Goal: Browse casually

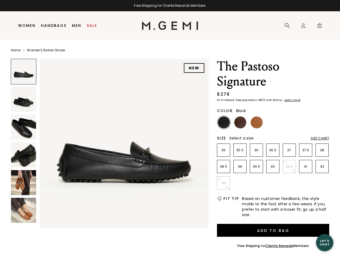
click at [170, 6] on div "Free Shipping for Cliente Rewards Members" at bounding box center [170, 5] width 340 height 4
click at [287, 26] on icon at bounding box center [286, 25] width 5 height 5
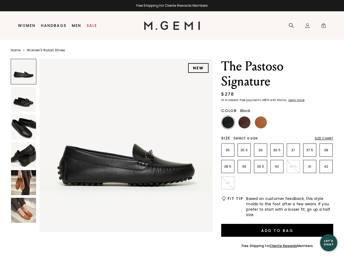
click at [303, 26] on div "Icons/20x20/profile@2x Sign In Orders Rewards Refer a Friend Address Book Call …" at bounding box center [307, 26] width 11 height 28
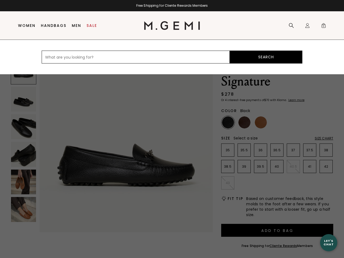
click at [321, 26] on span "0" at bounding box center [323, 26] width 5 height 5
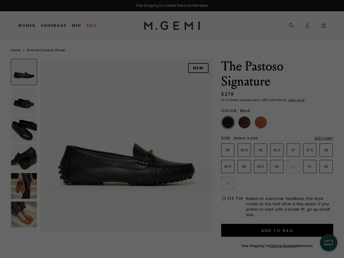
click at [110, 142] on div "Free Shipping for Cliente Rewards Members Icons/20x20/hamburger@2x Women Shop A…" at bounding box center [172, 129] width 344 height 258
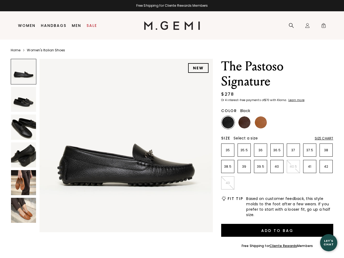
click at [23, 72] on div at bounding box center [24, 72] width 26 height 26
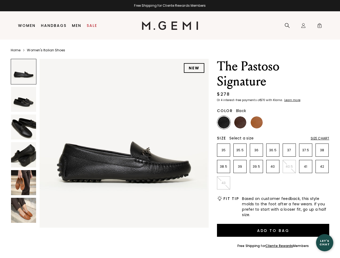
click at [23, 99] on img at bounding box center [23, 99] width 25 height 25
click at [23, 127] on img at bounding box center [23, 127] width 25 height 25
click at [23, 155] on img at bounding box center [23, 154] width 25 height 25
